Goal: Find specific page/section: Find specific page/section

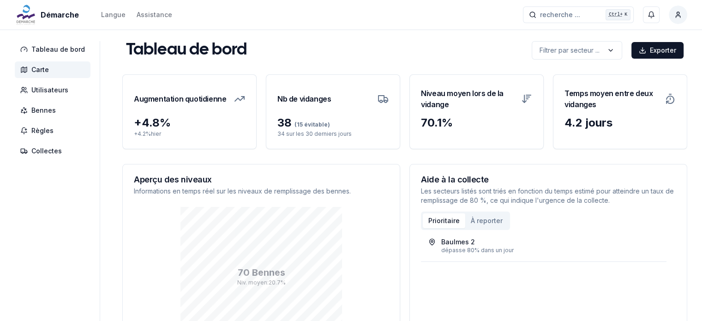
click at [32, 66] on span "Carte" at bounding box center [40, 69] width 18 height 9
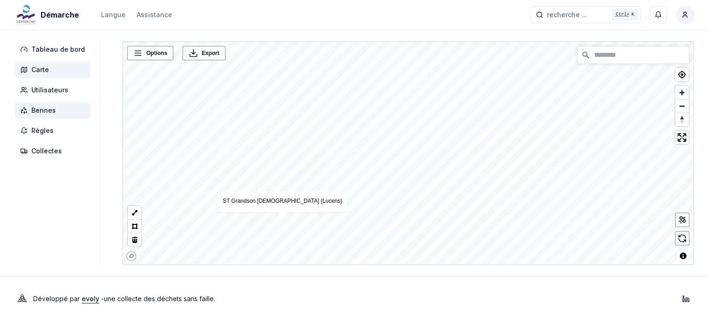
click at [44, 112] on span "Bennes" at bounding box center [43, 110] width 24 height 9
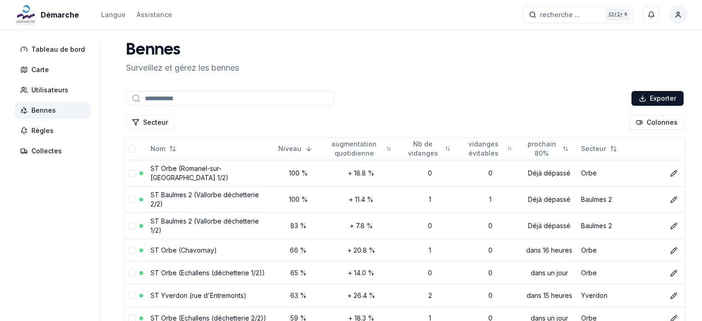
click at [153, 130] on div "Secteur Colonnes" at bounding box center [404, 122] width 561 height 18
click at [153, 125] on button "Secteur" at bounding box center [150, 122] width 48 height 15
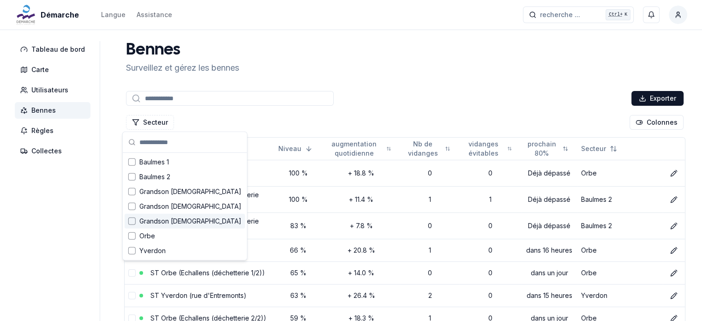
click at [152, 220] on span "Grandson [DEMOGRAPHIC_DATA]" at bounding box center [190, 220] width 102 height 9
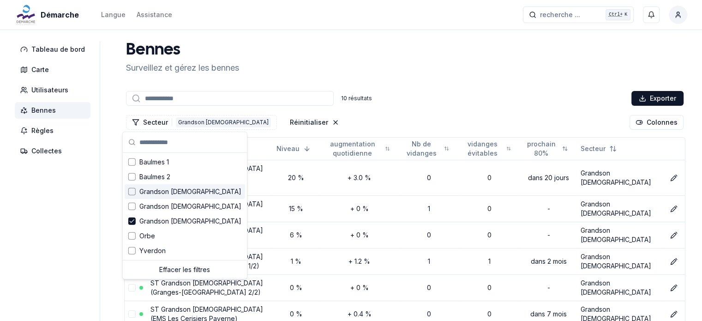
click at [437, 93] on div "10 résultats Exporter" at bounding box center [404, 98] width 561 height 18
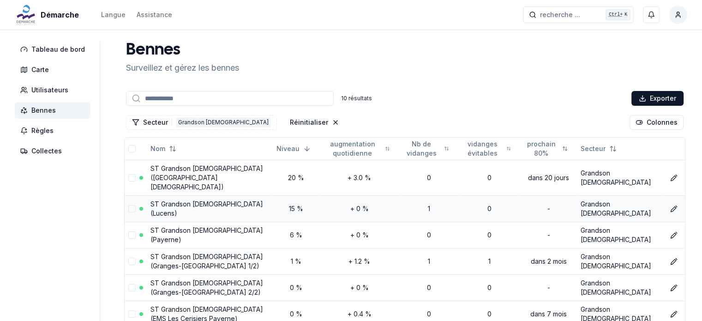
click at [285, 204] on div "15 %" at bounding box center [296, 208] width 40 height 9
click at [169, 200] on link "ST Grandson [DEMOGRAPHIC_DATA] (Lucens)" at bounding box center [206, 208] width 113 height 17
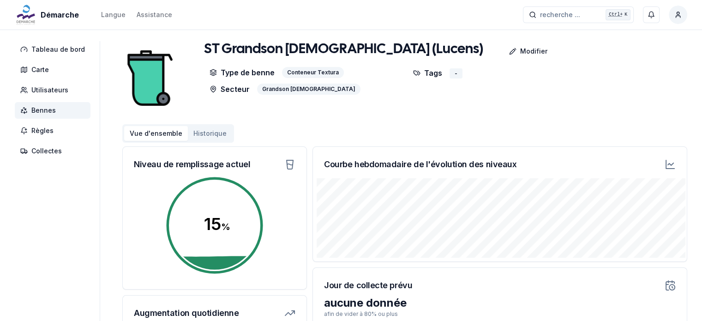
click at [36, 110] on span "Bennes" at bounding box center [43, 110] width 24 height 9
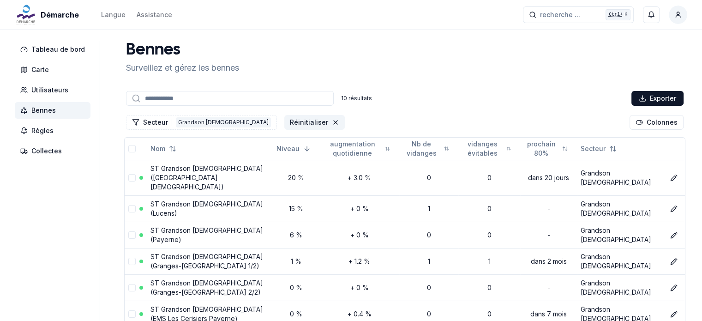
click at [332, 120] on icon "Réinitialiser les filtres" at bounding box center [335, 122] width 7 height 7
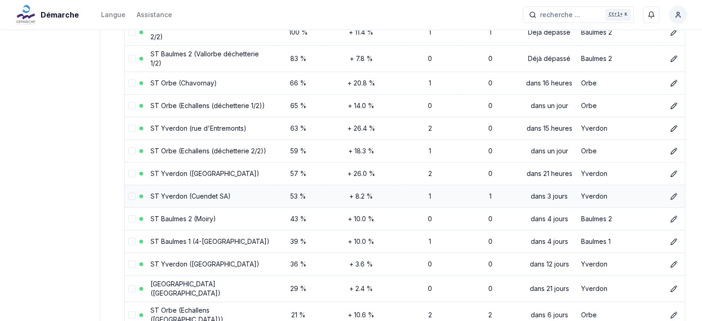
scroll to position [185, 0]
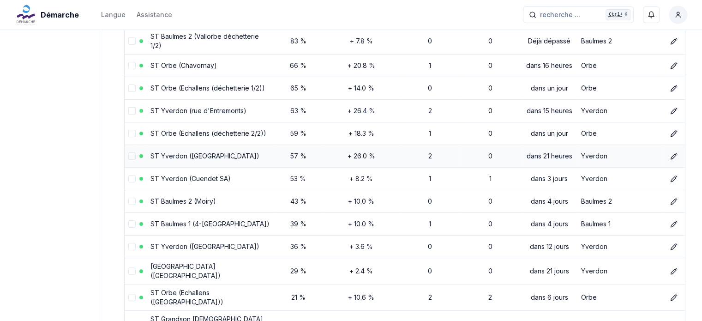
click at [192, 152] on link "ST Yverdon ([GEOGRAPHIC_DATA])" at bounding box center [204, 156] width 109 height 8
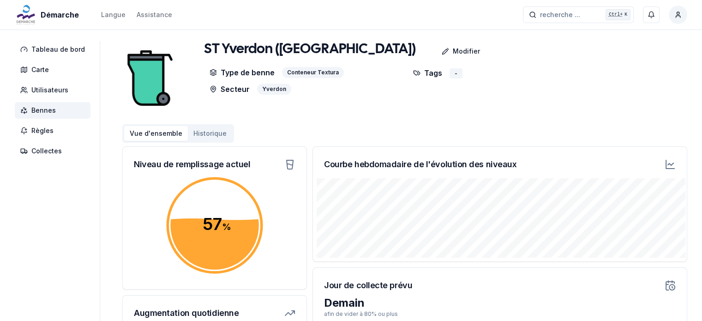
click at [673, 163] on icon at bounding box center [671, 164] width 6 height 2
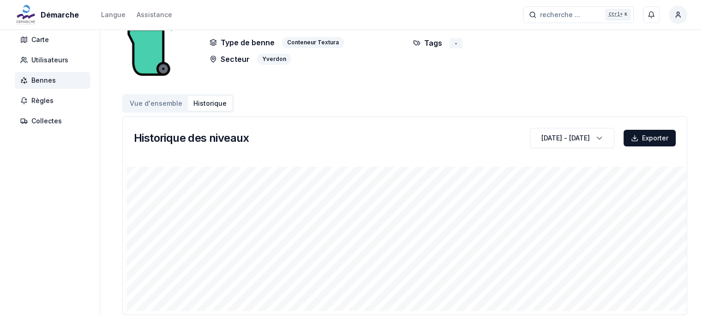
scroll to position [46, 0]
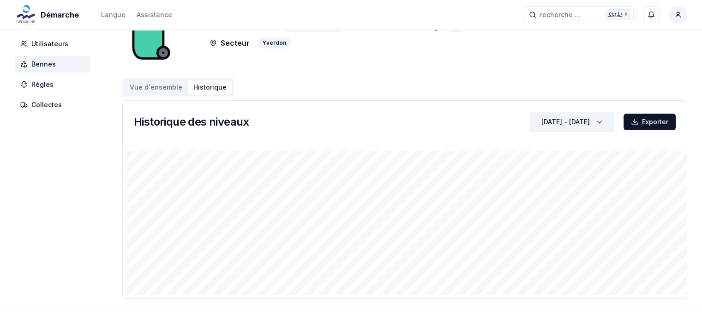
click at [598, 122] on polyline "button" at bounding box center [599, 122] width 5 height 2
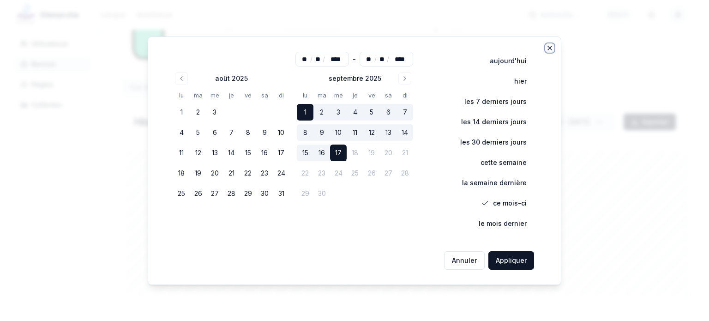
click at [550, 46] on icon "button" at bounding box center [549, 47] width 7 height 7
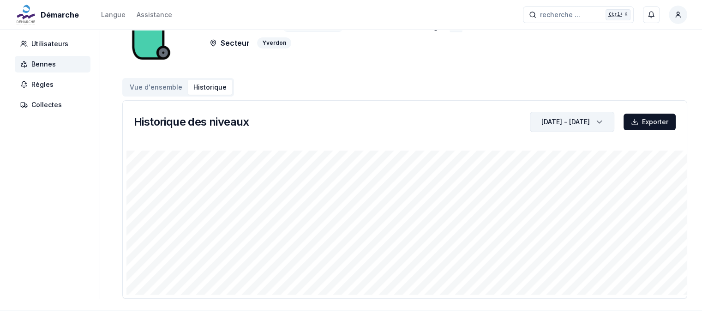
click at [142, 86] on button "Vue d'ensemble" at bounding box center [156, 87] width 64 height 15
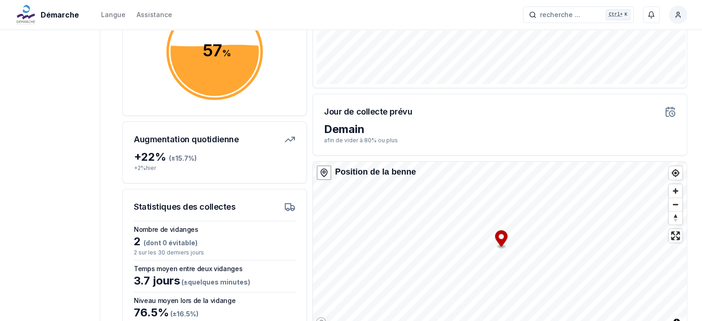
scroll to position [239, 0]
